Goal: Task Accomplishment & Management: Manage account settings

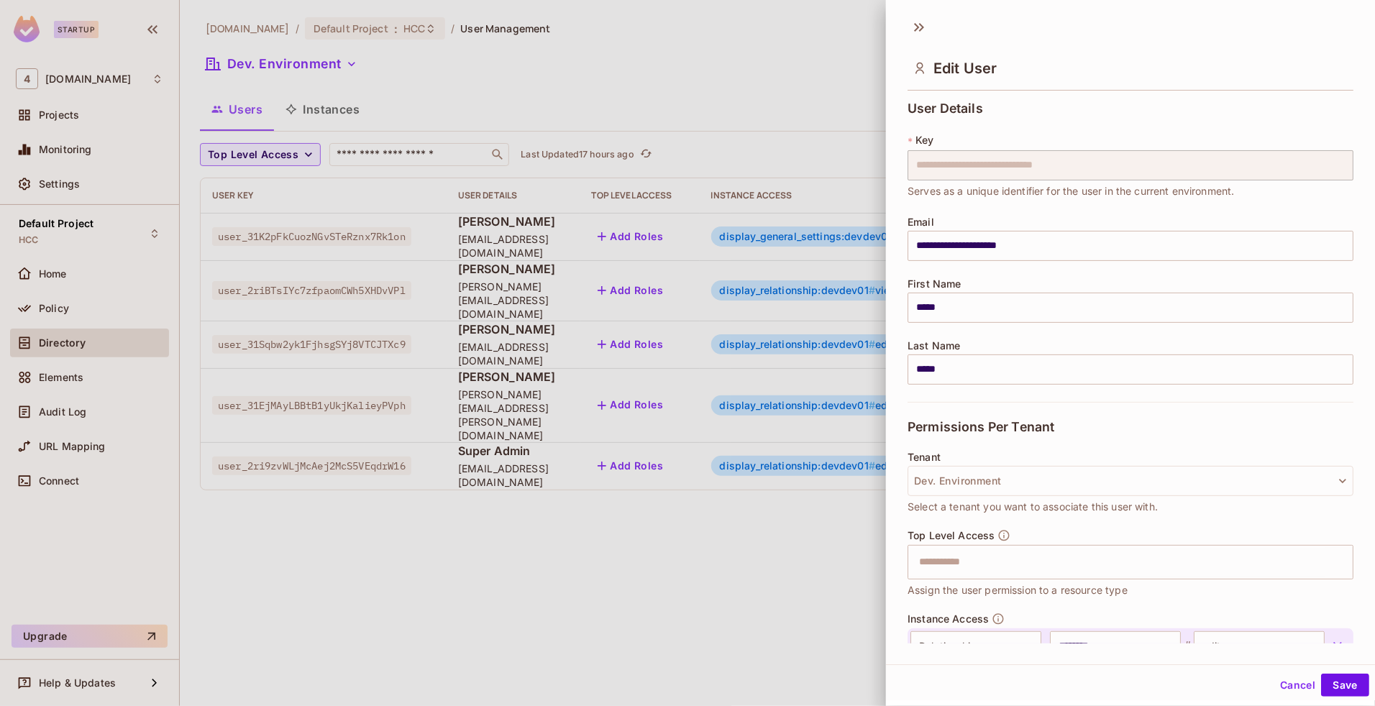
scroll to position [30, 0]
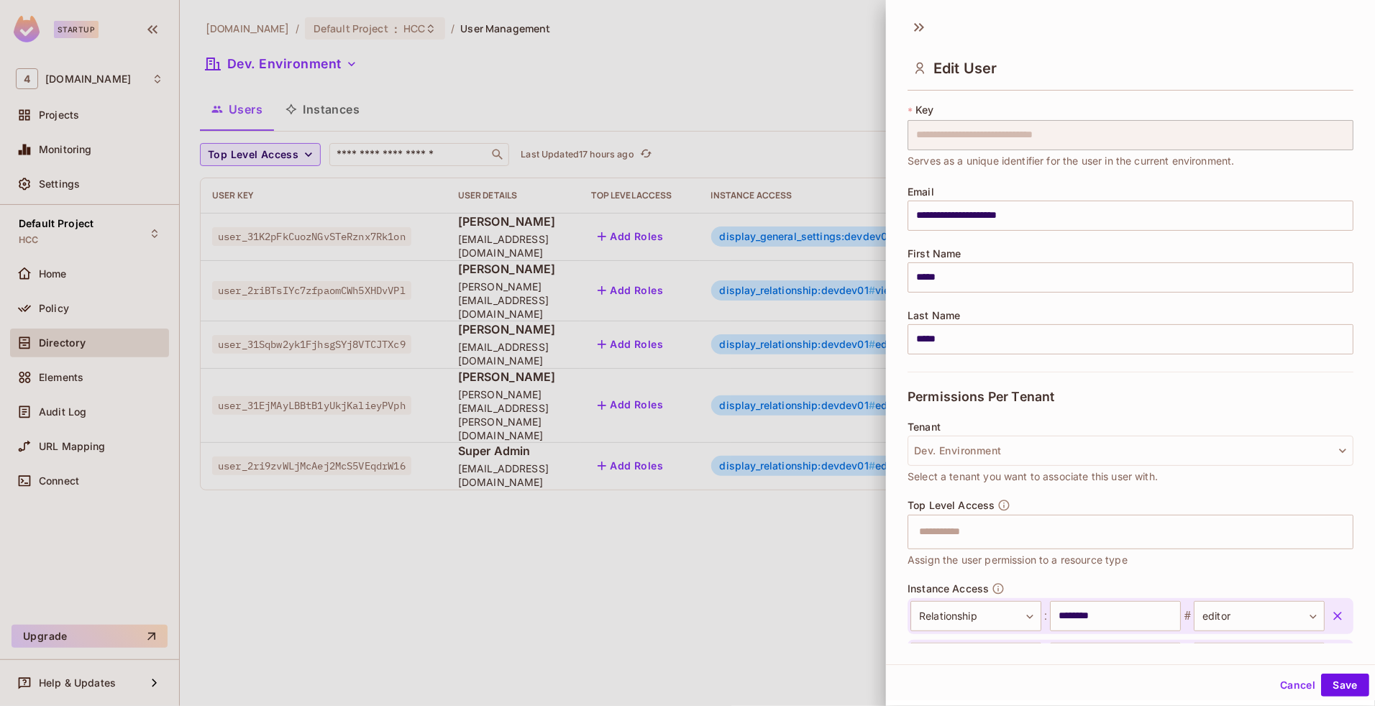
click at [1278, 685] on button "Cancel" at bounding box center [1297, 685] width 47 height 23
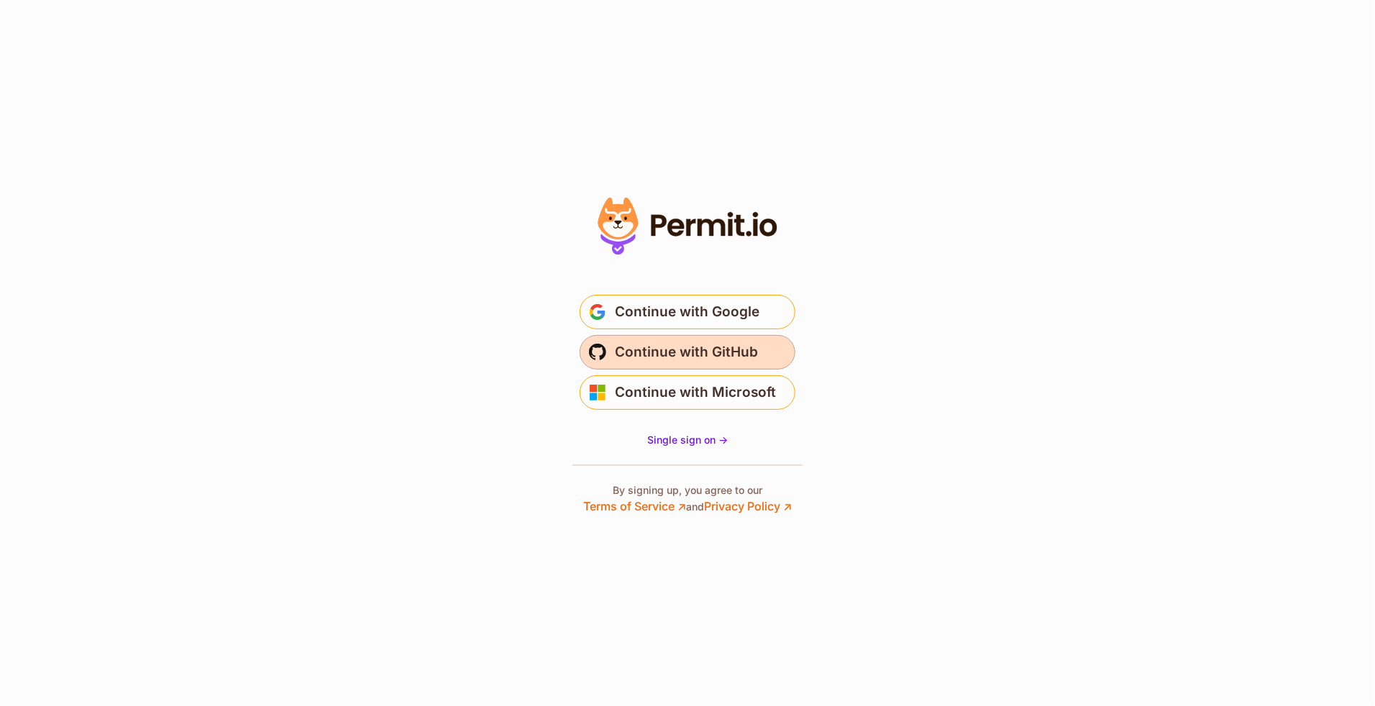
click at [739, 347] on span "Continue with GitHub" at bounding box center [686, 352] width 143 height 23
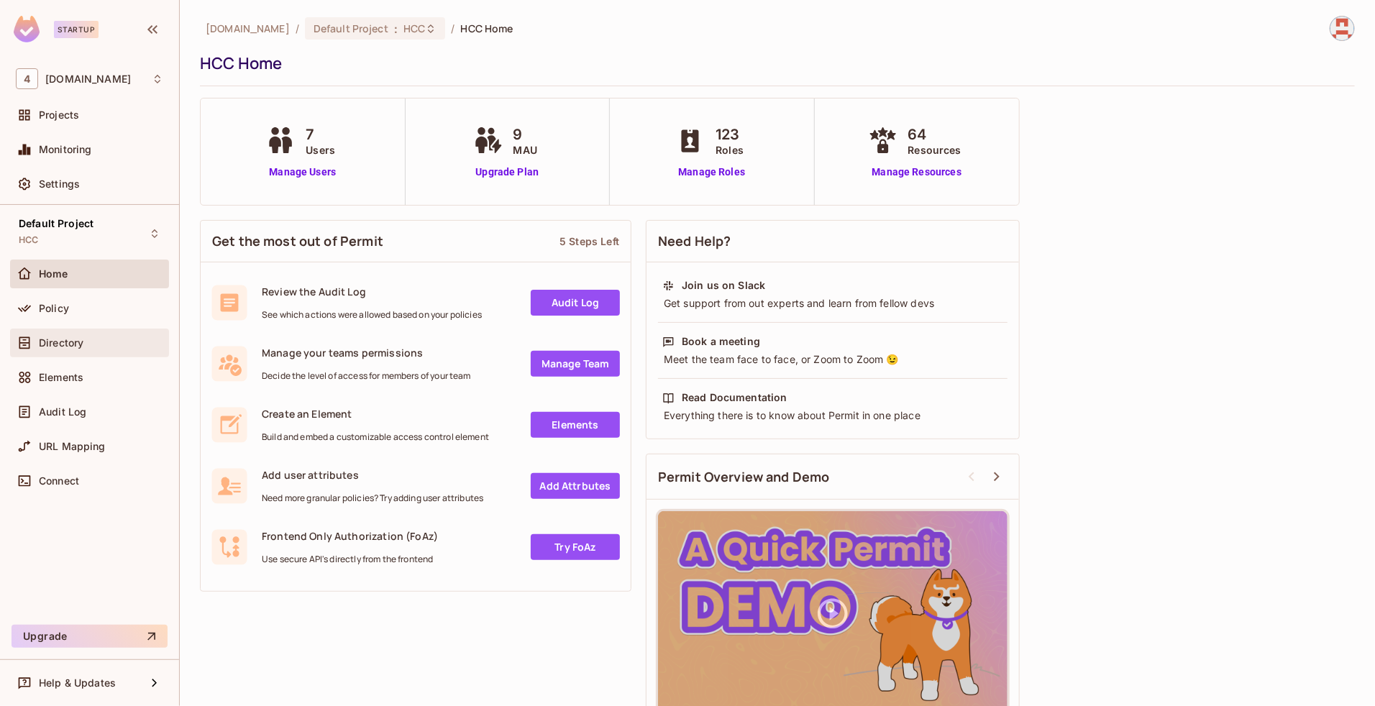
click at [73, 342] on span "Directory" at bounding box center [61, 343] width 45 height 12
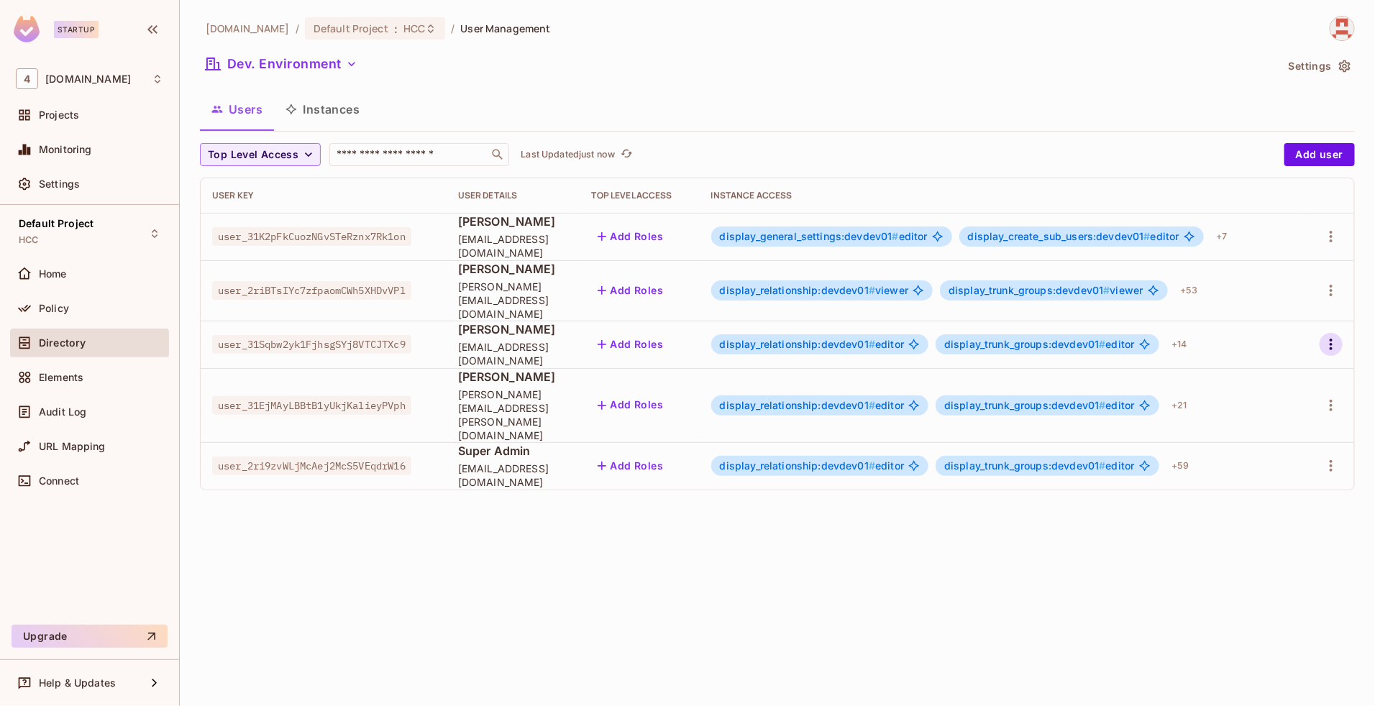
click at [1327, 336] on icon "button" at bounding box center [1330, 344] width 17 height 17
click at [1274, 364] on li "Edit" at bounding box center [1268, 365] width 127 height 32
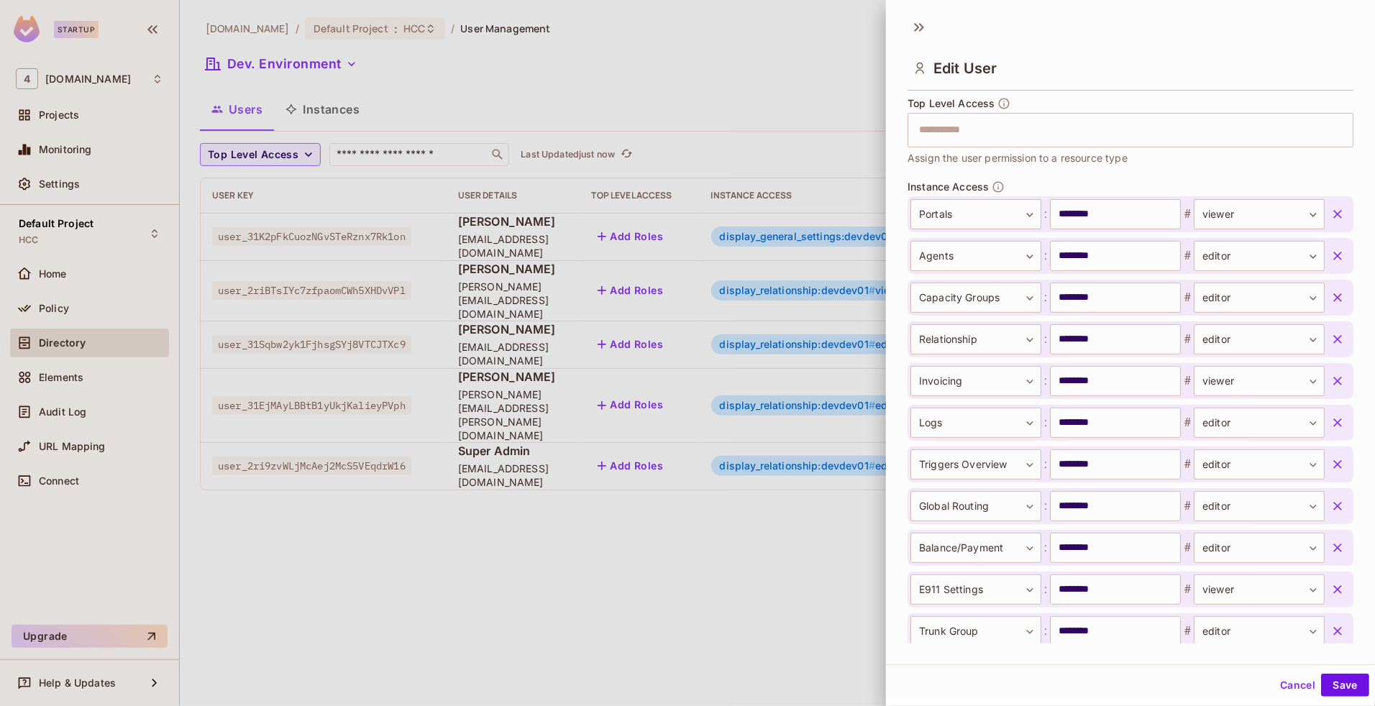
scroll to position [423, 0]
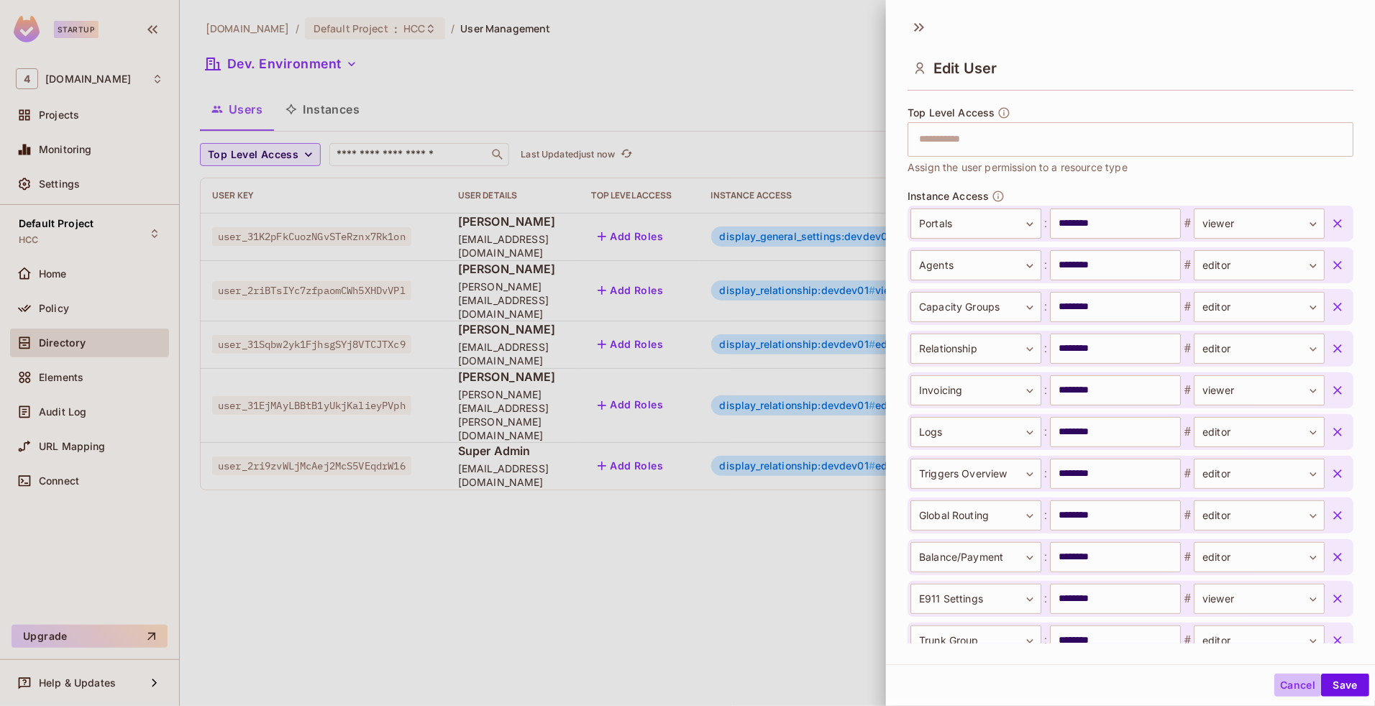
click at [1284, 682] on button "Cancel" at bounding box center [1297, 685] width 47 height 23
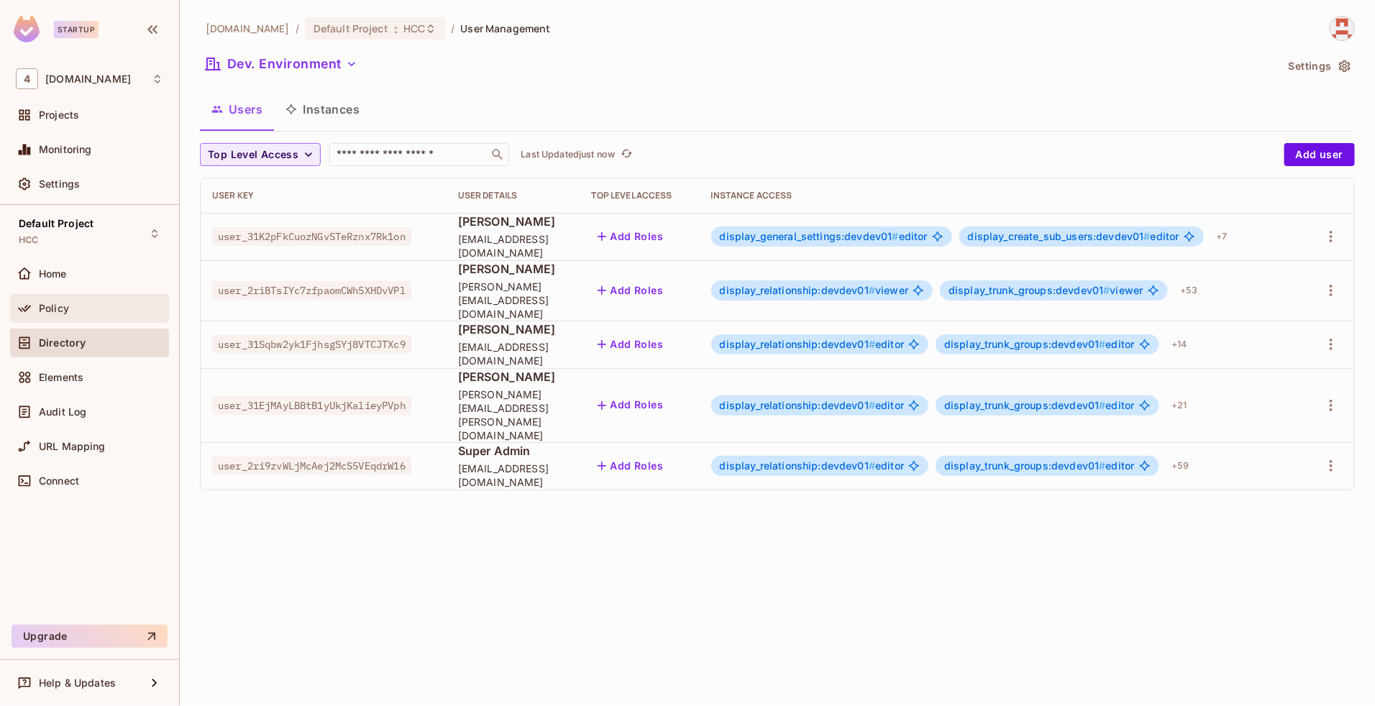
click at [69, 314] on div "Policy" at bounding box center [89, 308] width 147 height 17
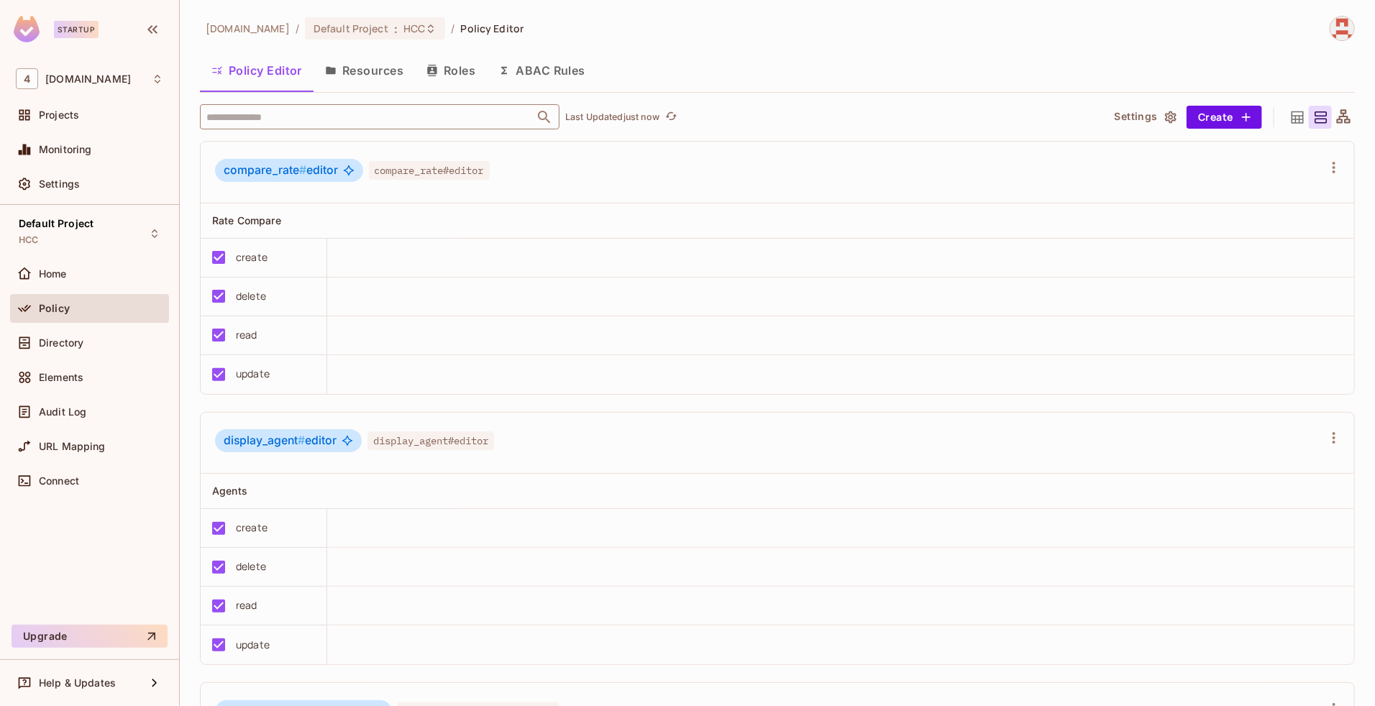
click at [344, 120] on input "text" at bounding box center [367, 116] width 329 height 25
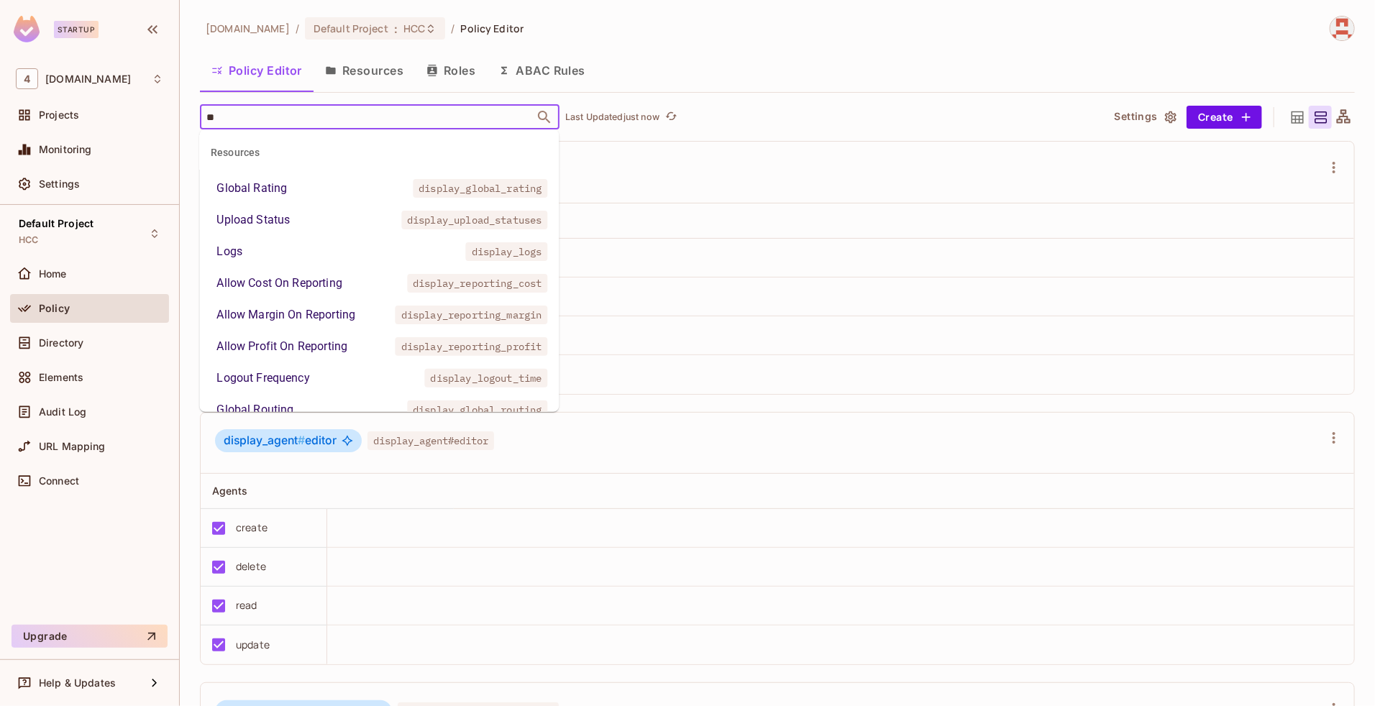
type input "***"
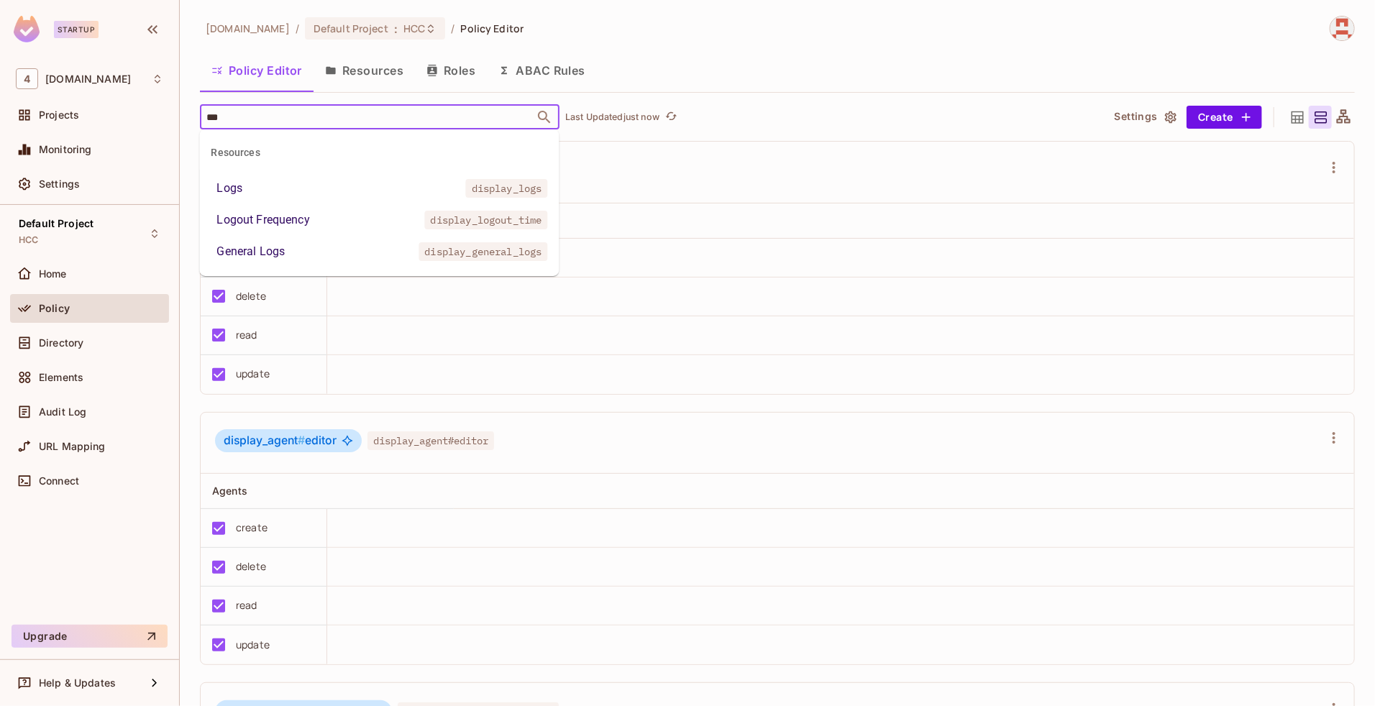
click at [284, 196] on li "Logs display_logs" at bounding box center [379, 188] width 359 height 26
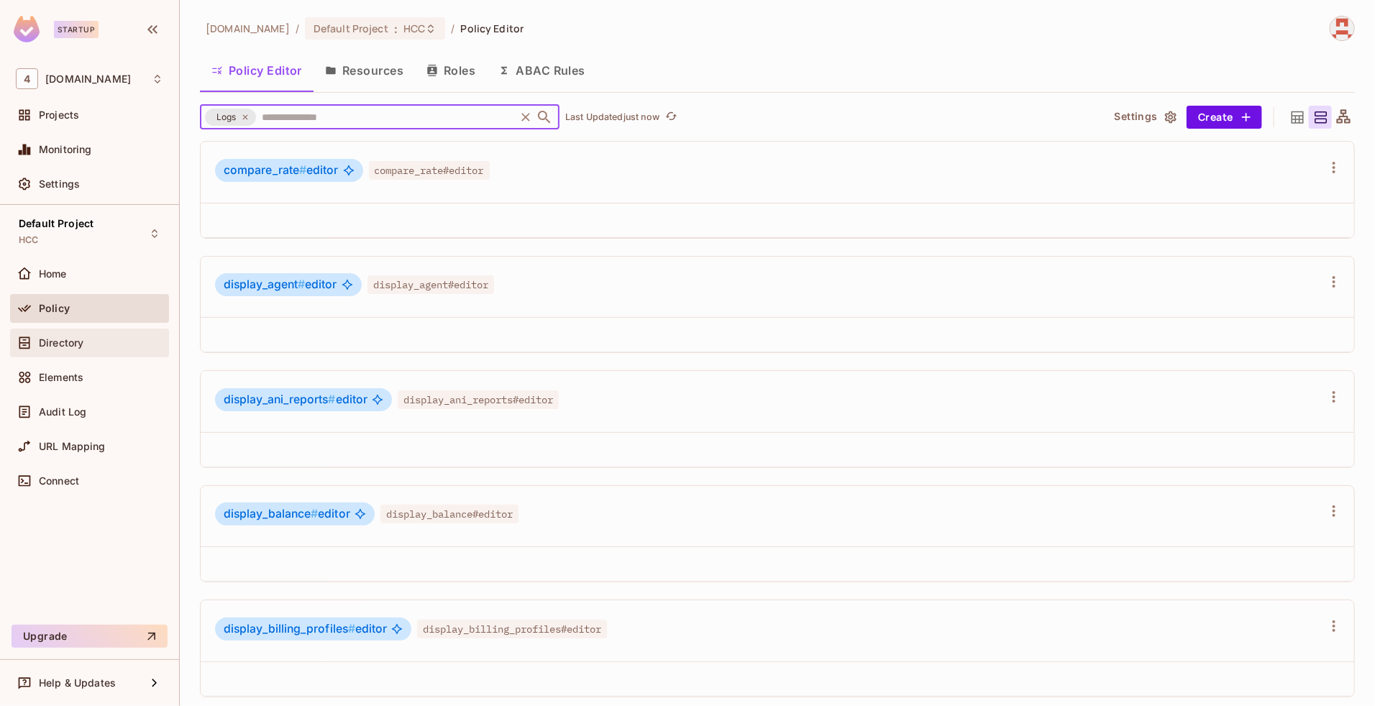
click at [73, 337] on span "Directory" at bounding box center [61, 343] width 45 height 12
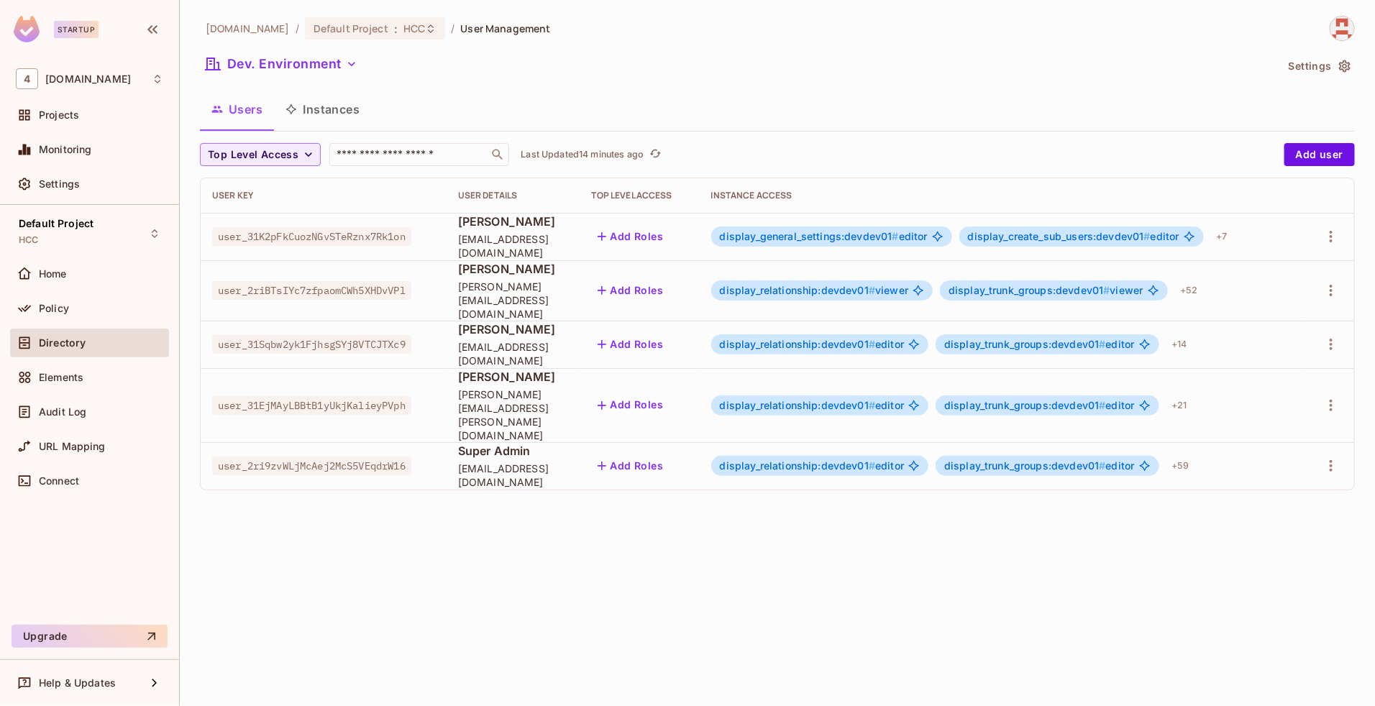
click at [824, 338] on span "display_relationship:devdev01 #" at bounding box center [798, 344] width 156 height 12
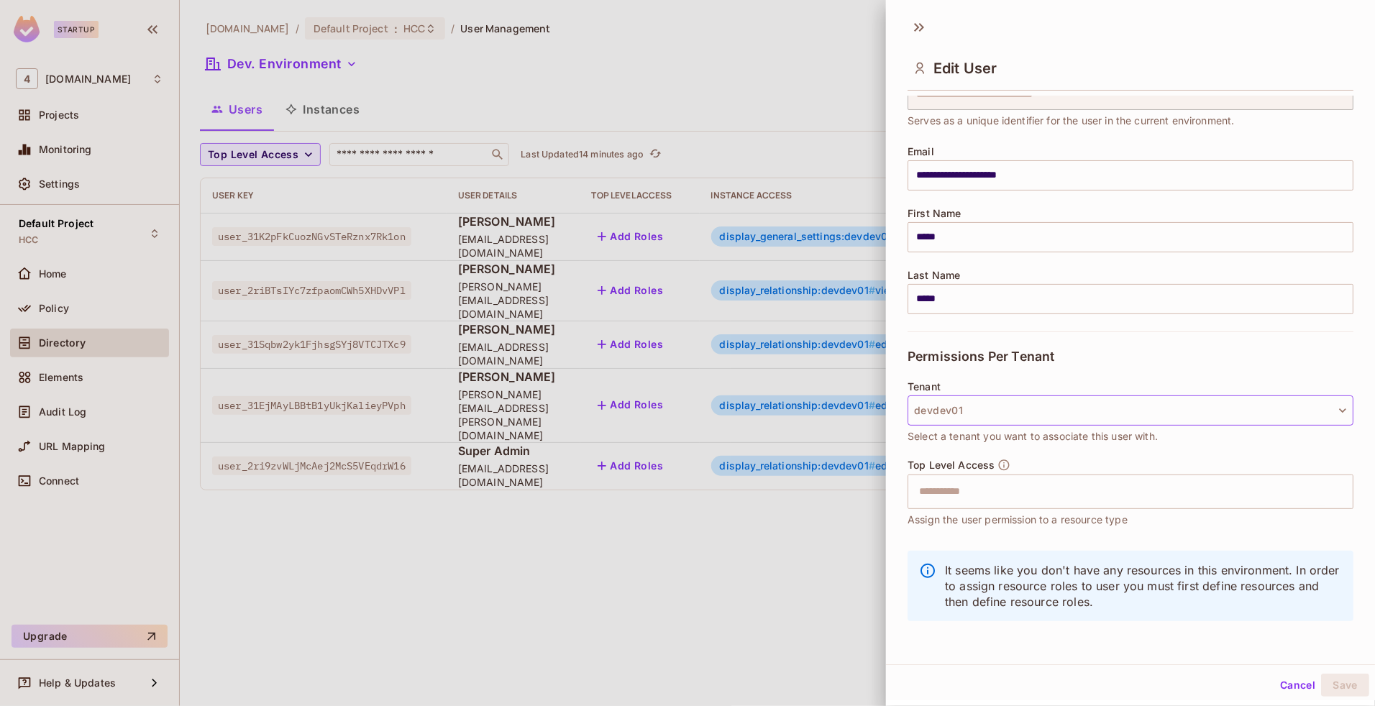
scroll to position [70, 0]
click at [1274, 688] on button "Cancel" at bounding box center [1297, 685] width 47 height 23
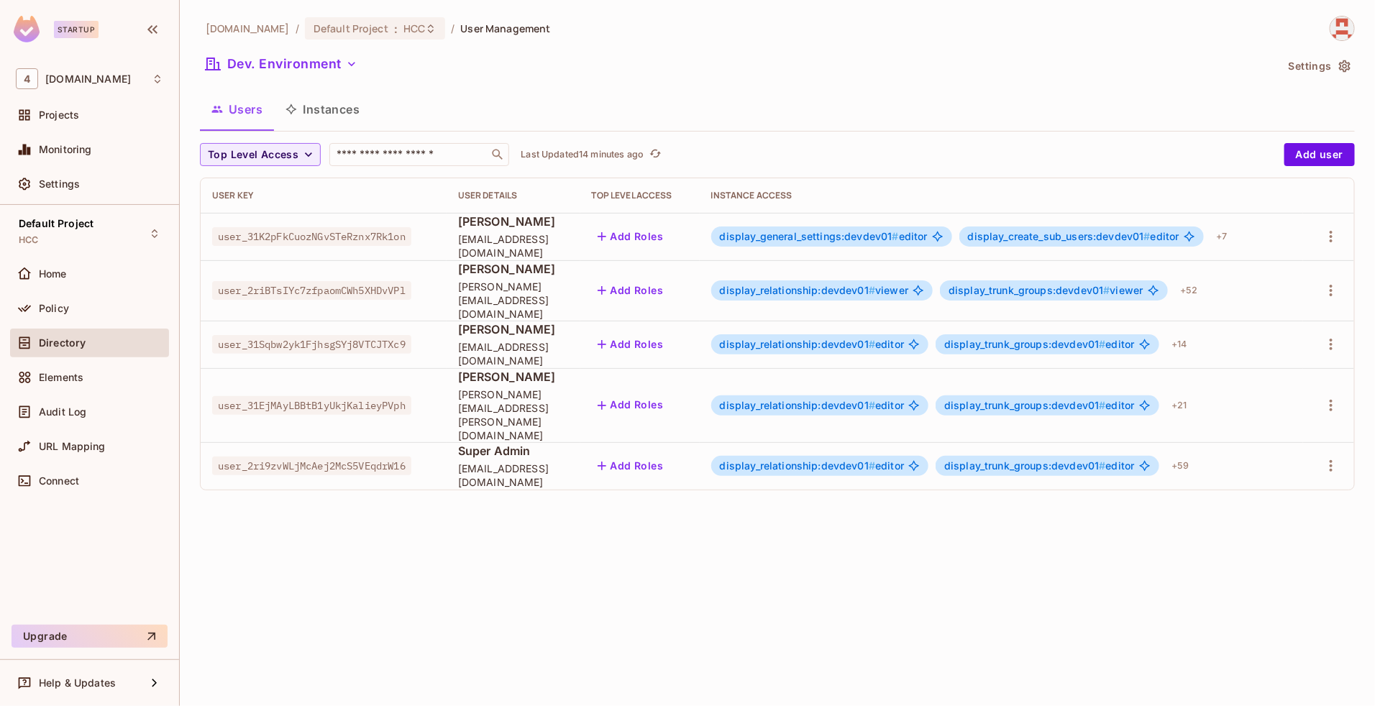
click at [968, 576] on div "46labs.com / Default Project : HCC / User Management Dev. Environment Settings …" at bounding box center [777, 353] width 1195 height 706
click at [802, 338] on span "display_relationship:devdev01 #" at bounding box center [798, 344] width 156 height 12
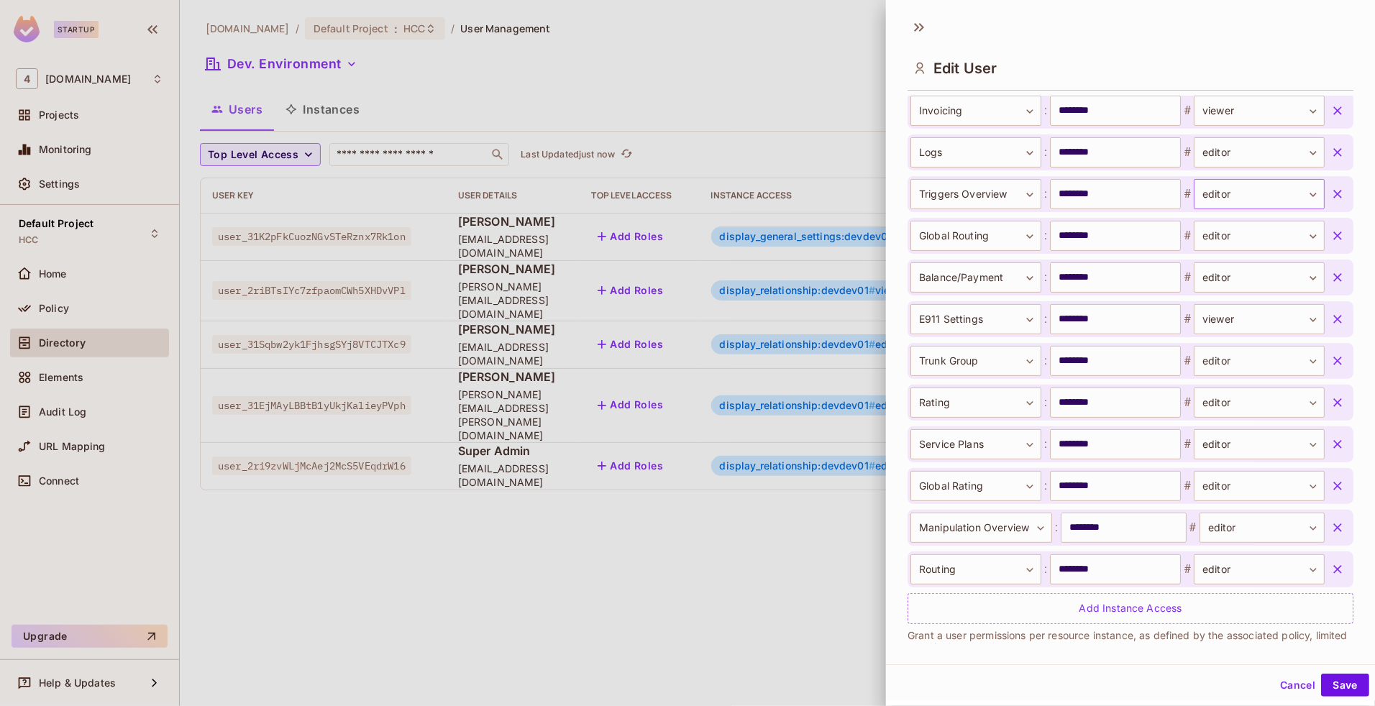
scroll to position [725, 0]
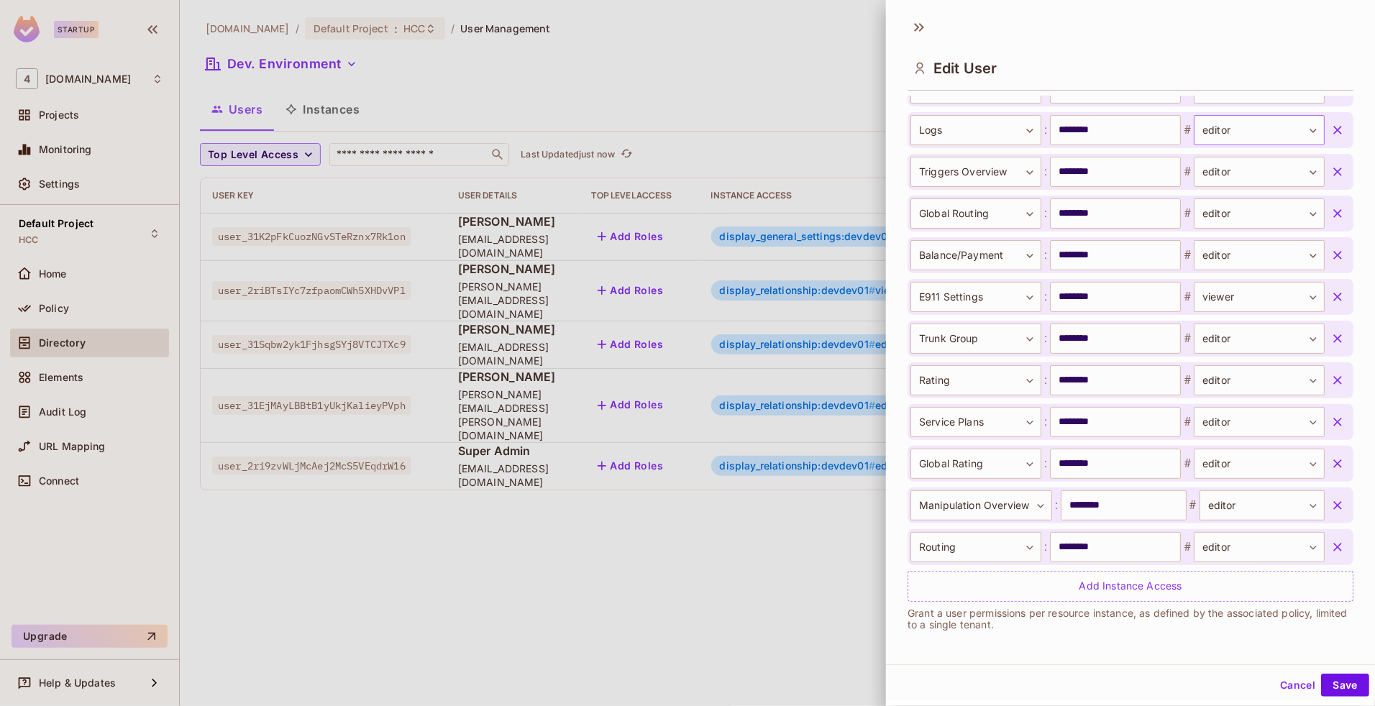
click at [1235, 129] on body "Startup 4 [DOMAIN_NAME] Projects Monitoring Settings Default Project HCC Home P…" at bounding box center [687, 353] width 1375 height 706
click at [1235, 129] on div at bounding box center [687, 353] width 1375 height 706
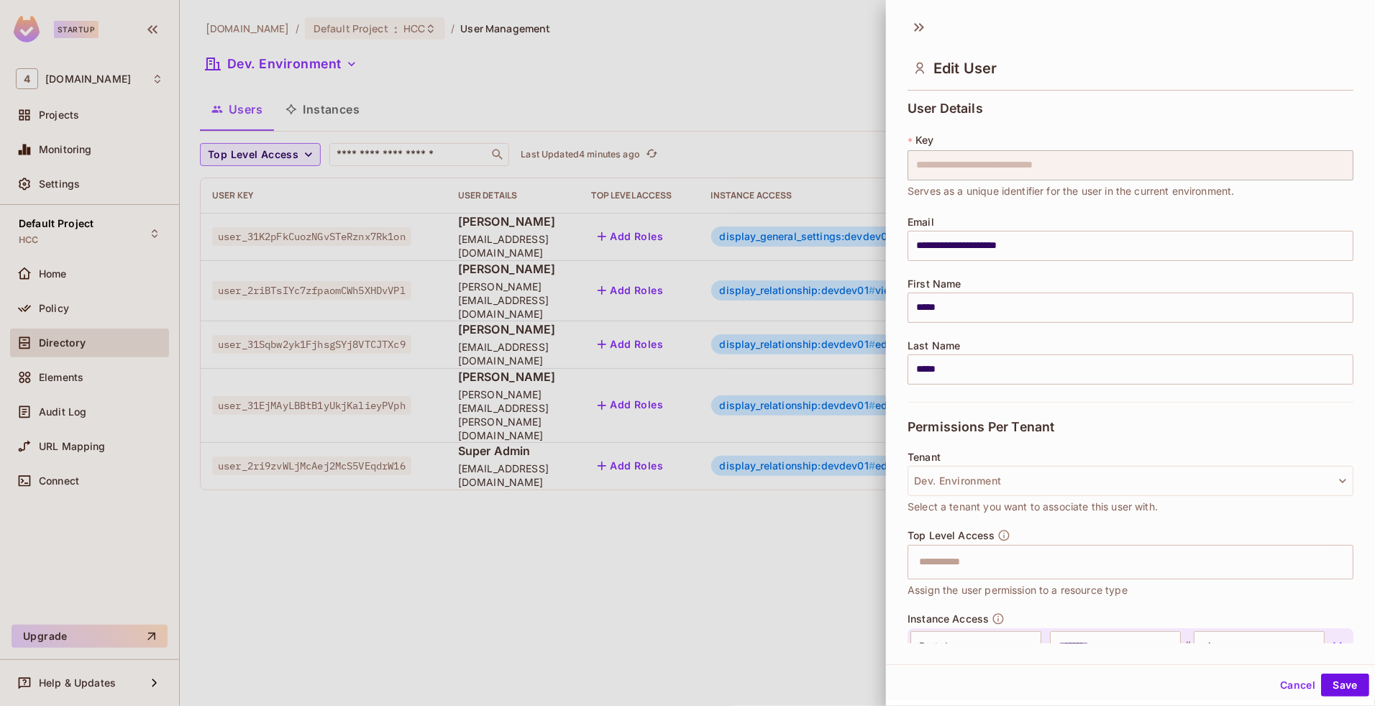
click at [1285, 689] on button "Cancel" at bounding box center [1297, 685] width 47 height 23
